Goal: Check status

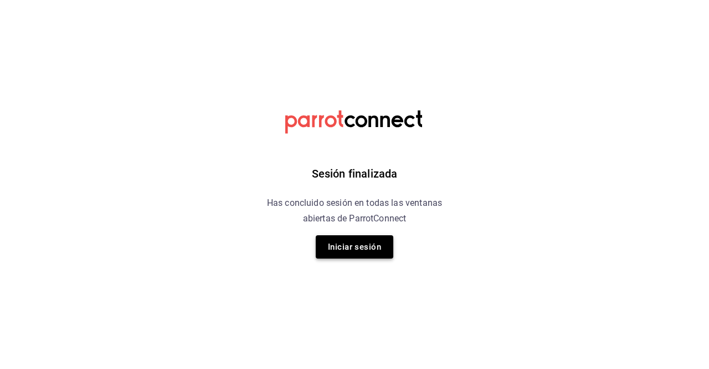
click at [341, 251] on button "Iniciar sesión" at bounding box center [355, 246] width 78 height 23
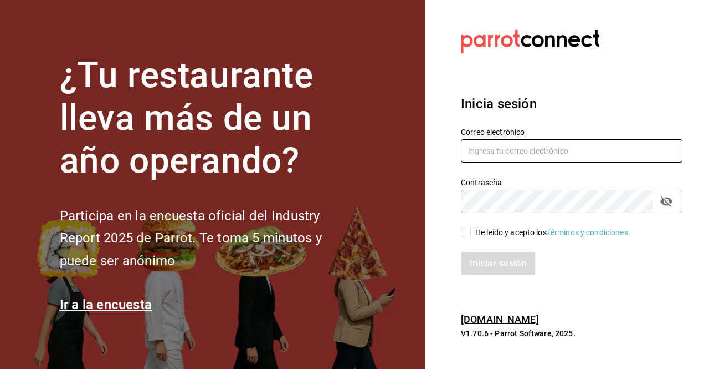
click at [503, 149] on input "text" at bounding box center [572, 150] width 222 height 23
type input "joroguez@gmail.com"
click at [466, 234] on input "He leído y acepto los Términos y condiciones." at bounding box center [466, 232] width 10 height 10
checkbox input "true"
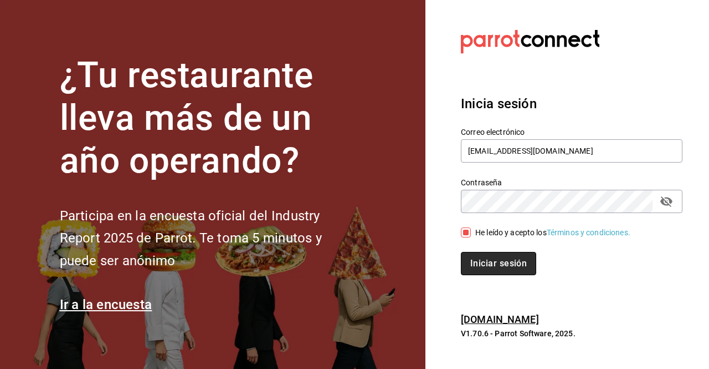
click at [497, 268] on button "Iniciar sesión" at bounding box center [498, 263] width 75 height 23
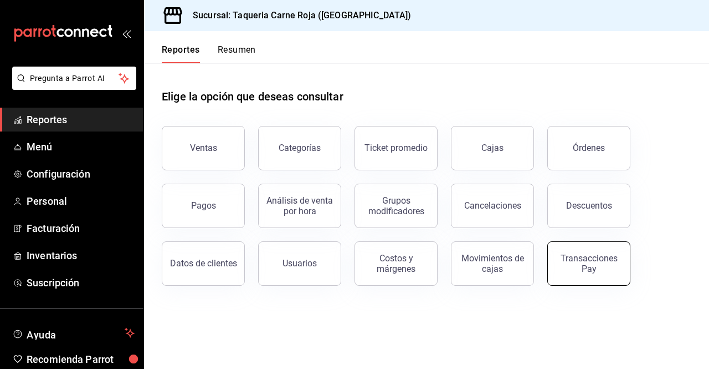
click at [576, 258] on div "Transacciones Pay" at bounding box center [589, 263] width 69 height 21
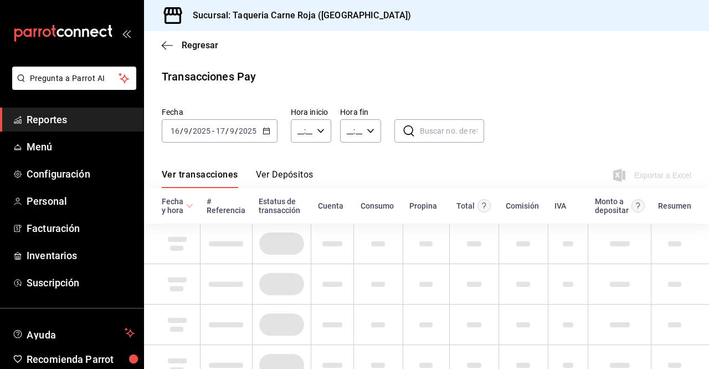
type input "00:00"
type input "23:59"
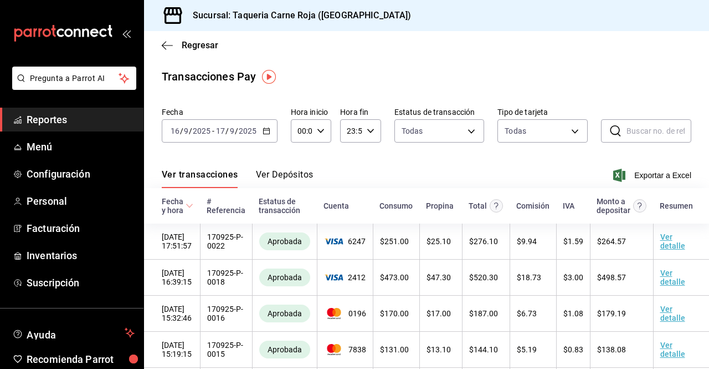
click at [289, 175] on button "Ver Depósitos" at bounding box center [285, 178] width 58 height 19
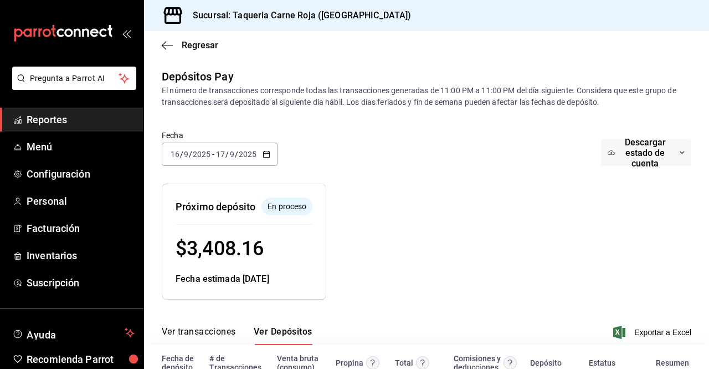
scroll to position [75, 0]
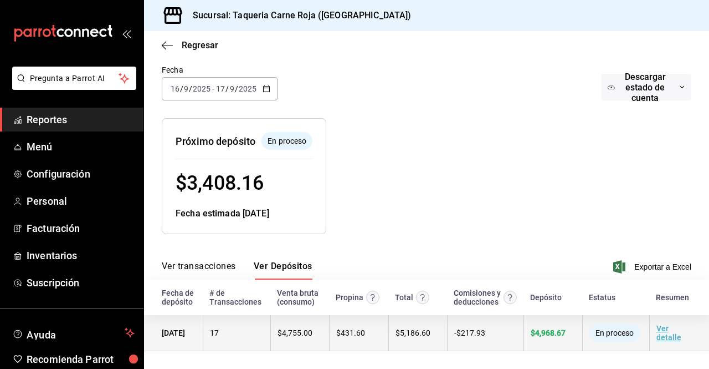
click at [657, 331] on link "Ver detalle" at bounding box center [669, 333] width 25 height 18
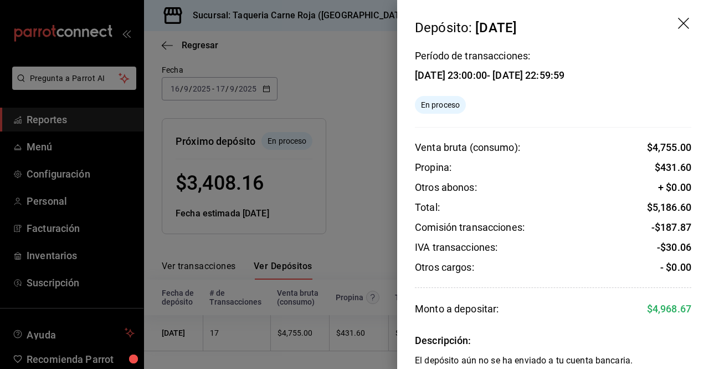
click at [346, 185] on div at bounding box center [354, 184] width 709 height 369
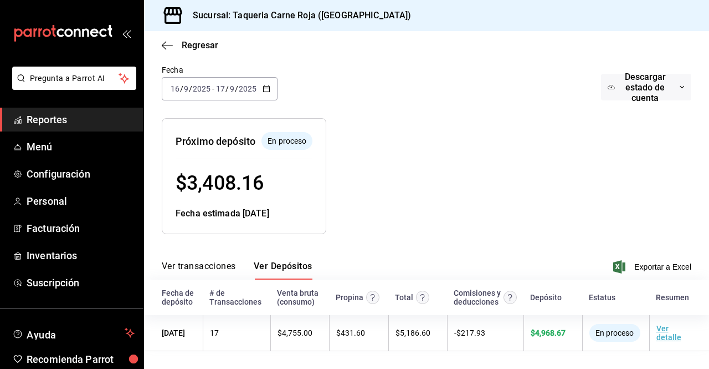
click at [52, 118] on span "Reportes" at bounding box center [81, 119] width 108 height 15
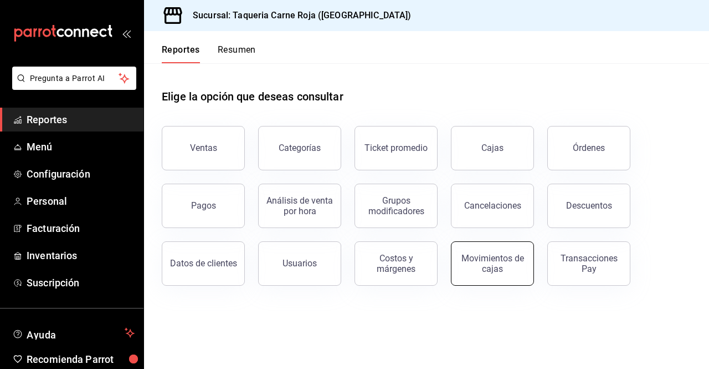
click at [469, 255] on div "Movimientos de cajas" at bounding box center [492, 263] width 69 height 21
